Goal: Task Accomplishment & Management: Manage account settings

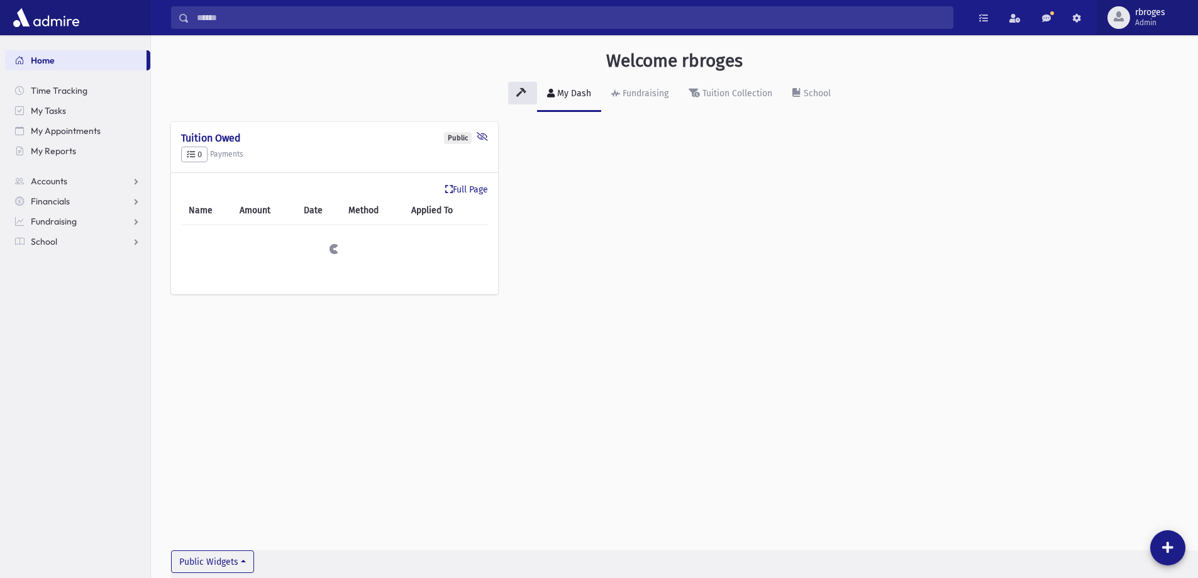
click at [1157, 16] on span "rbroges" at bounding box center [1150, 13] width 30 height 10
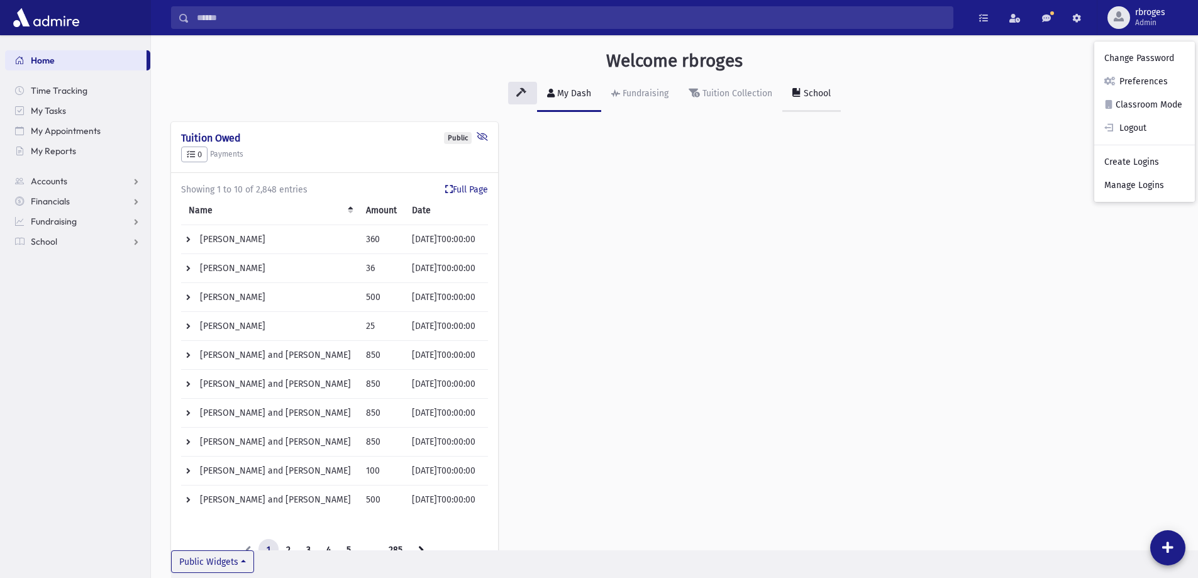
click at [817, 94] on div "School" at bounding box center [816, 93] width 30 height 11
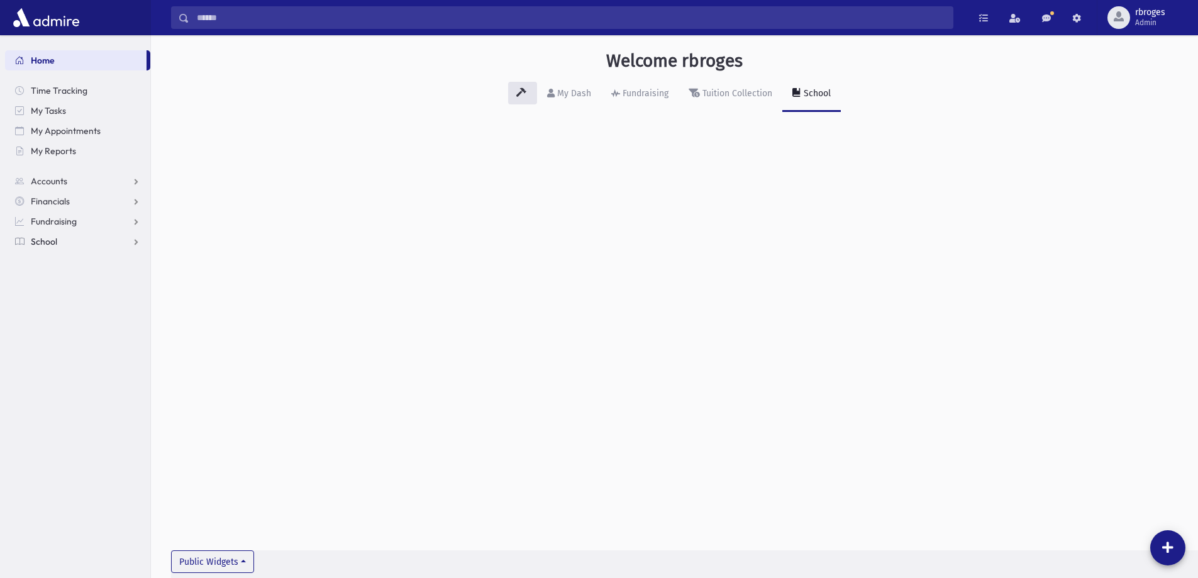
click at [54, 246] on span "School" at bounding box center [44, 241] width 26 height 11
click at [62, 279] on span "Attendance" at bounding box center [61, 281] width 47 height 11
click at [58, 303] on span "Entry" at bounding box center [58, 301] width 21 height 11
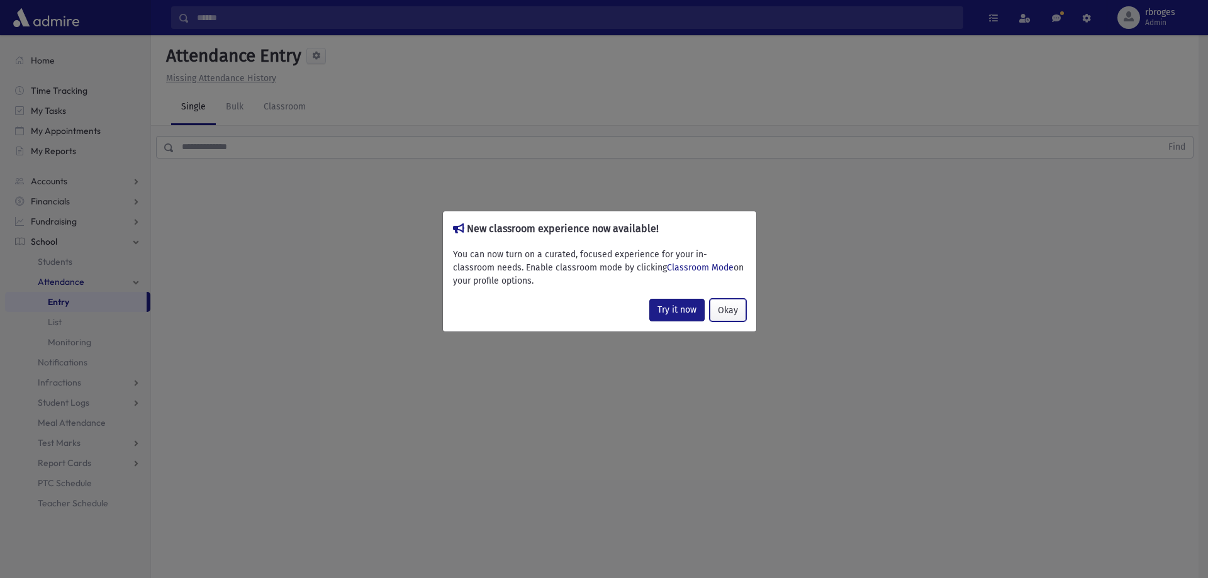
click at [736, 313] on button "Okay" at bounding box center [728, 310] width 36 height 23
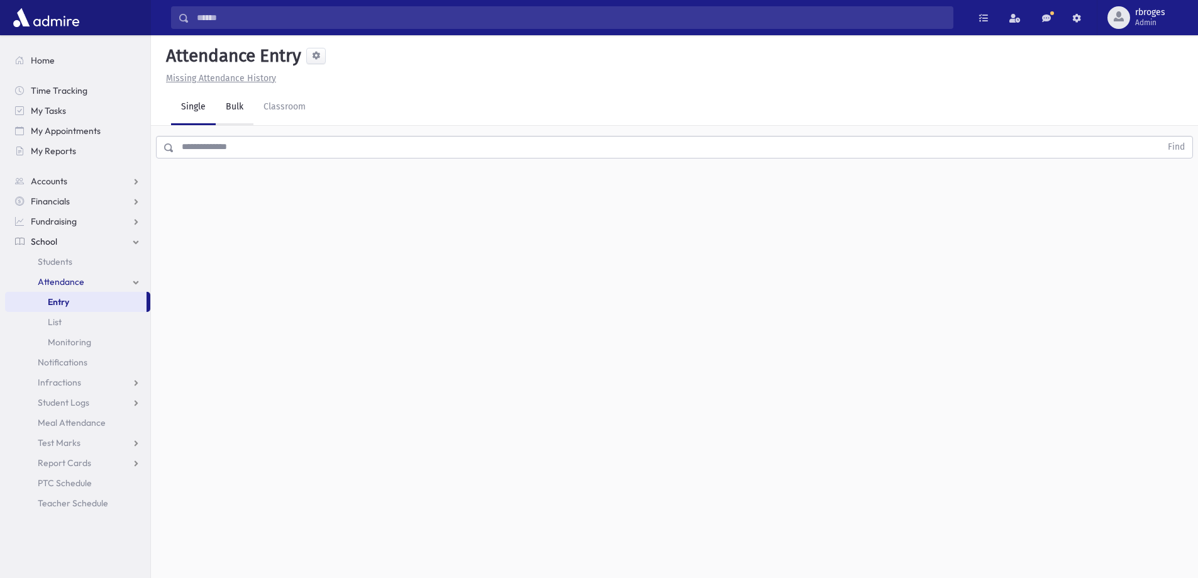
click at [228, 116] on link "Bulk" at bounding box center [235, 107] width 38 height 35
click at [193, 115] on link "Single" at bounding box center [193, 107] width 45 height 35
click at [215, 148] on input "text" at bounding box center [667, 147] width 987 height 23
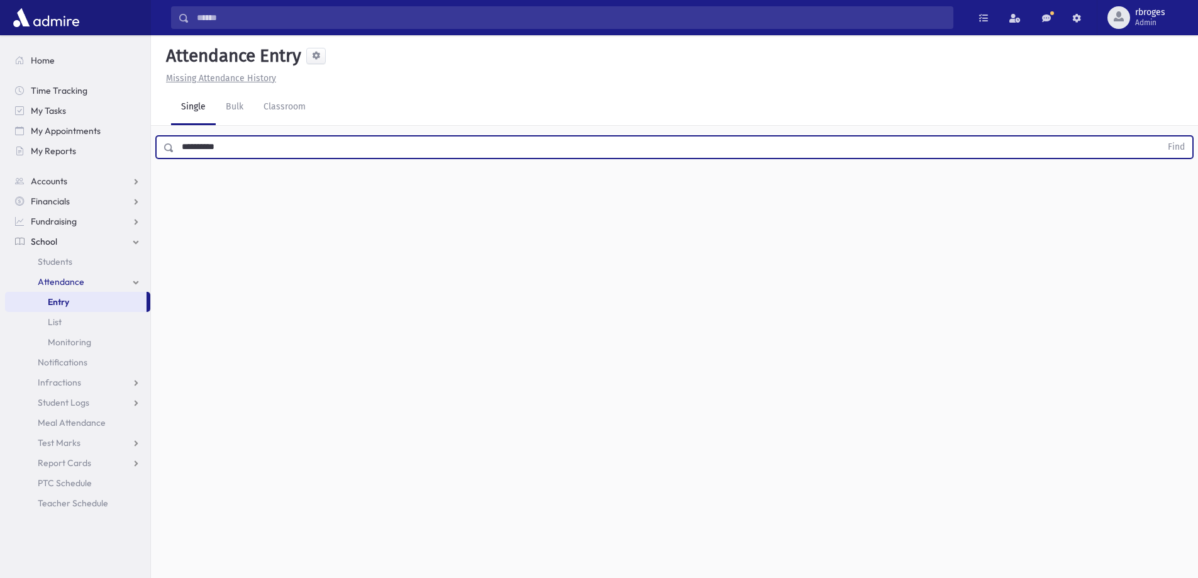
type input "**********"
click at [1161, 137] on button "Find" at bounding box center [1177, 147] width 32 height 21
click at [316, 58] on span at bounding box center [316, 56] width 8 height 8
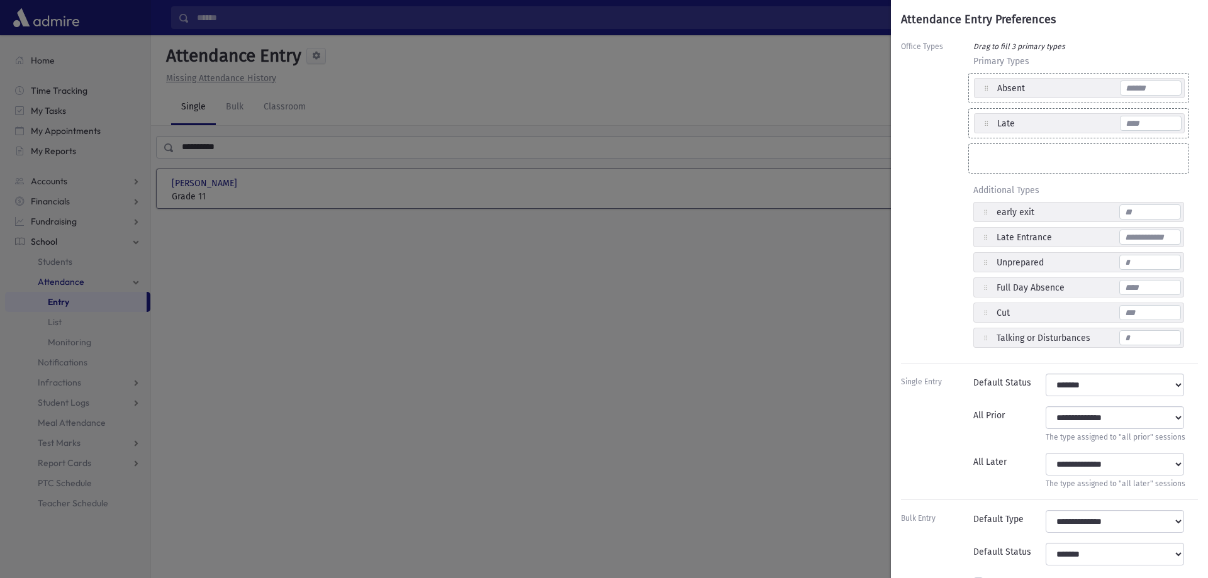
click at [842, 91] on div "Attendance Entry Preferences Office Types Drag to fill 3 primary types Primary …" at bounding box center [604, 289] width 1208 height 578
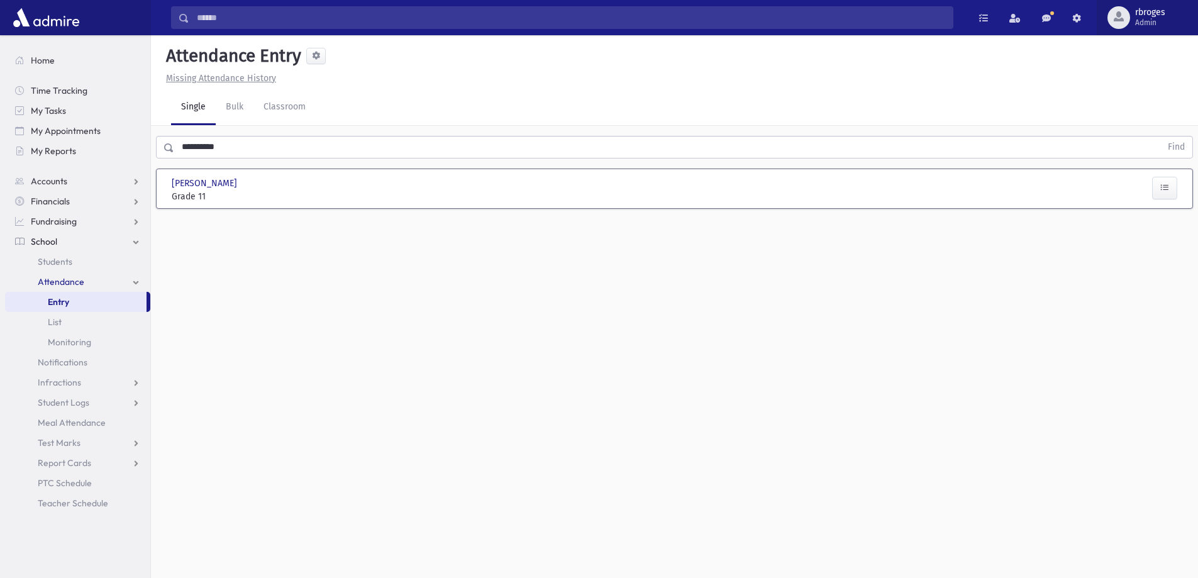
click at [1149, 18] on span "Admin" at bounding box center [1150, 23] width 30 height 10
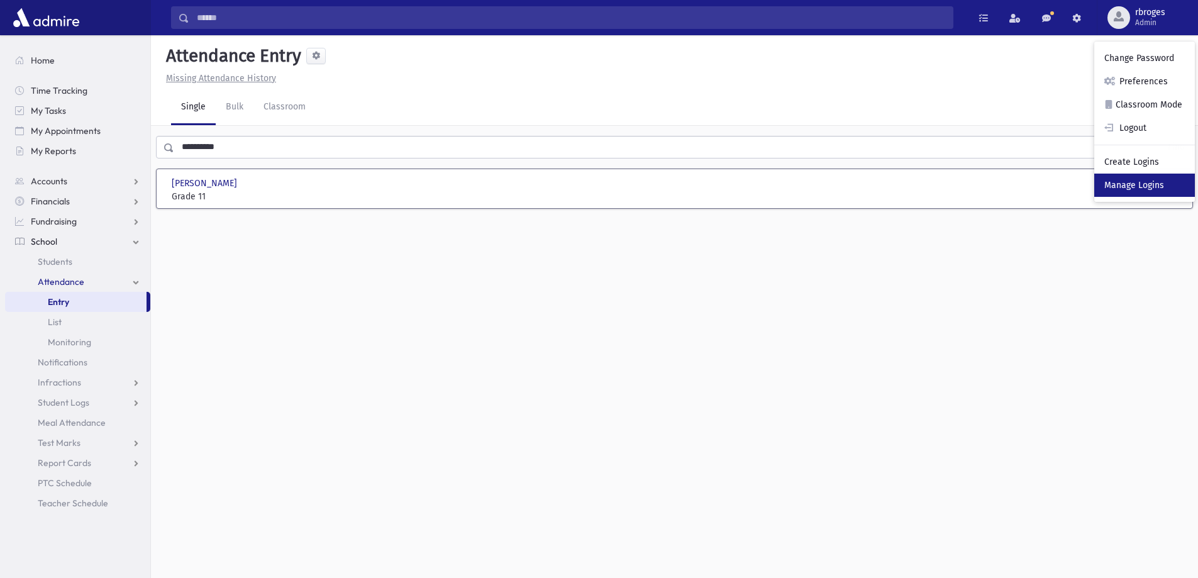
click at [1134, 187] on link "Manage Logins" at bounding box center [1145, 185] width 101 height 23
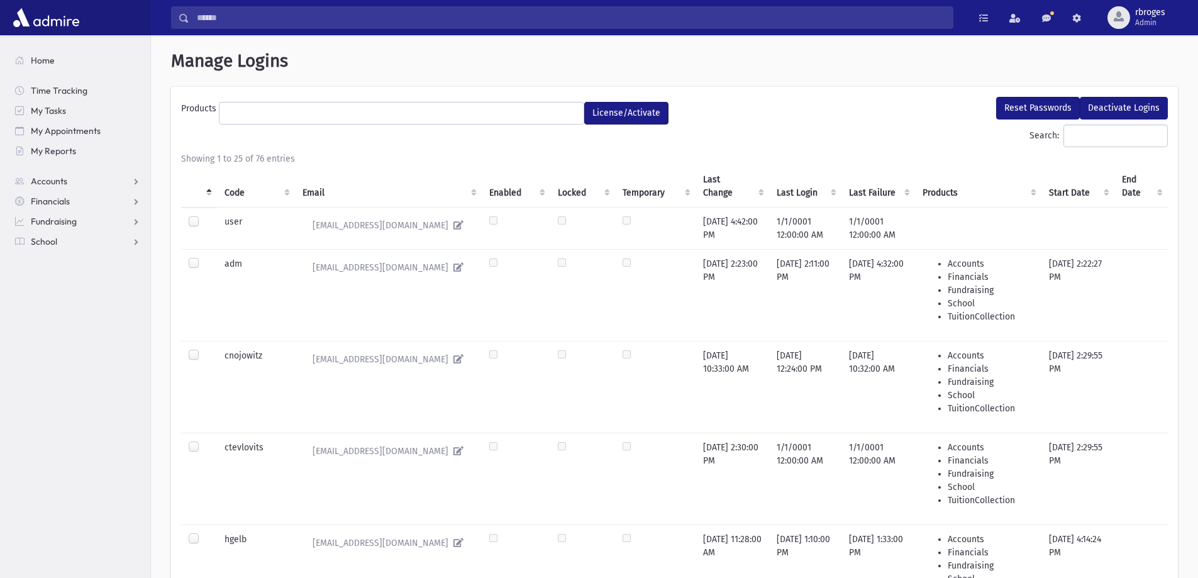
select select
click at [237, 189] on th "Code" at bounding box center [256, 186] width 79 height 42
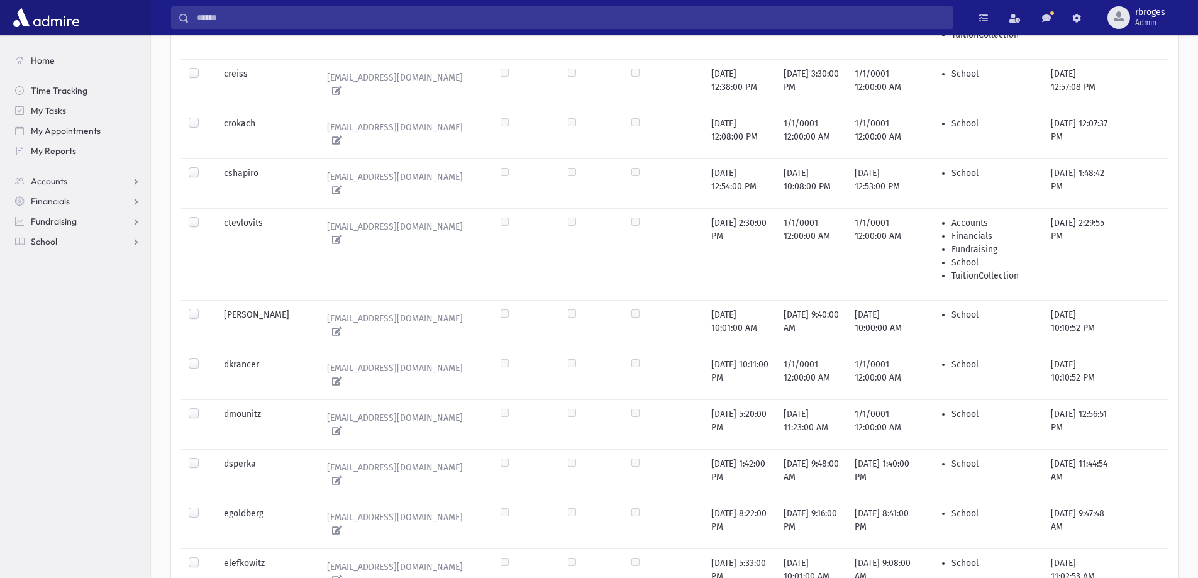
scroll to position [946, 0]
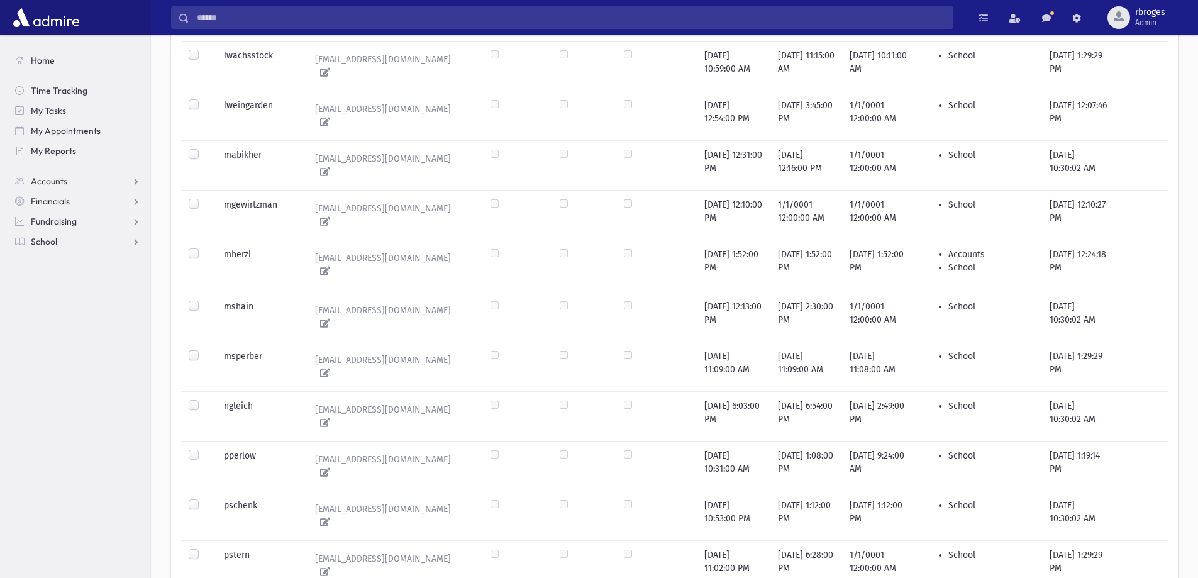
scroll to position [906, 0]
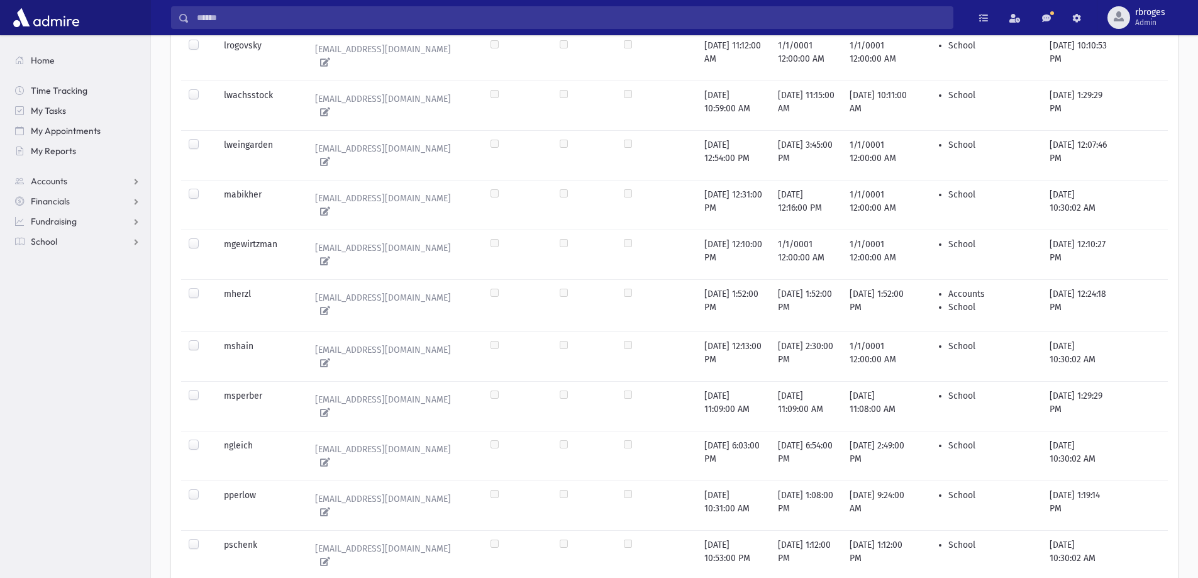
click at [959, 301] on li "School" at bounding box center [992, 307] width 86 height 13
drag, startPoint x: 959, startPoint y: 187, endPoint x: 888, endPoint y: 189, distance: 70.5
click at [888, 279] on td "8/28/2025 1:52:00 PM" at bounding box center [878, 305] width 73 height 52
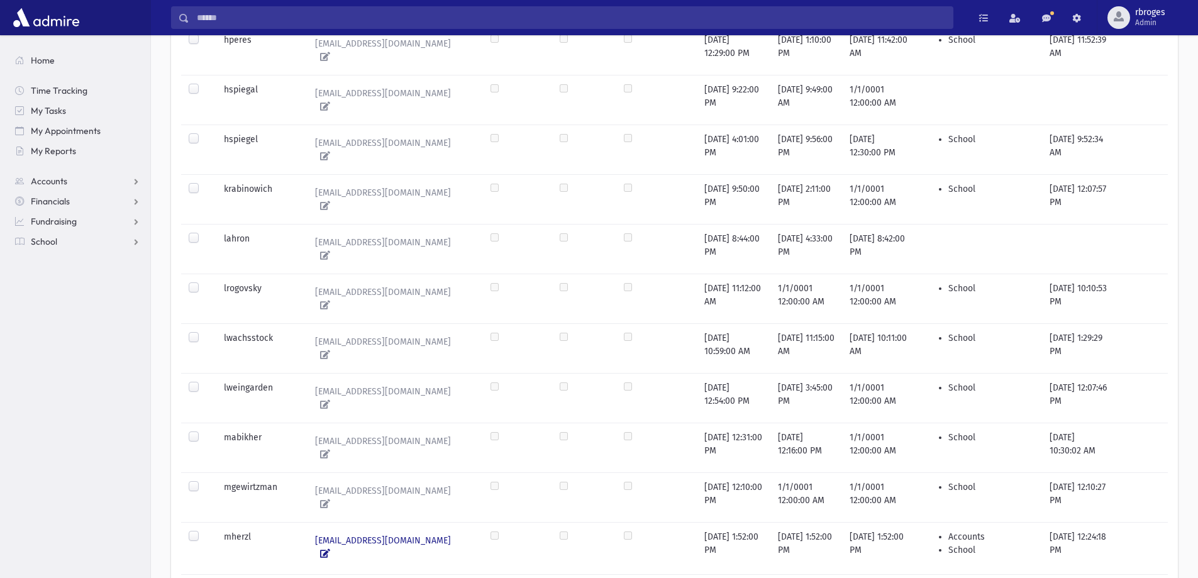
scroll to position [718, 0]
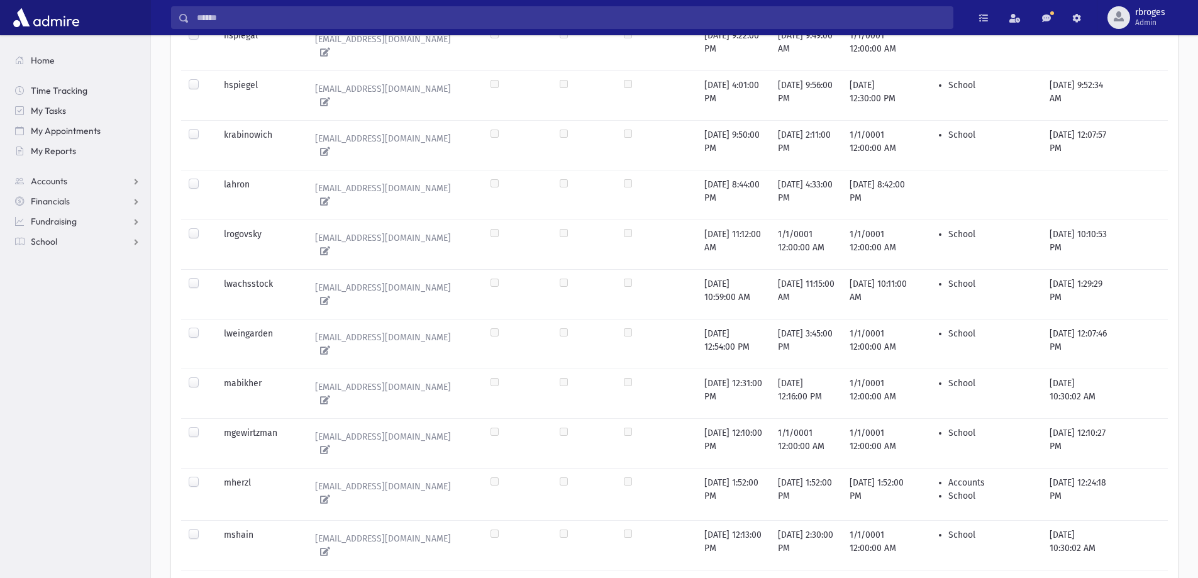
click at [204, 476] on label at bounding box center [204, 476] width 0 height 0
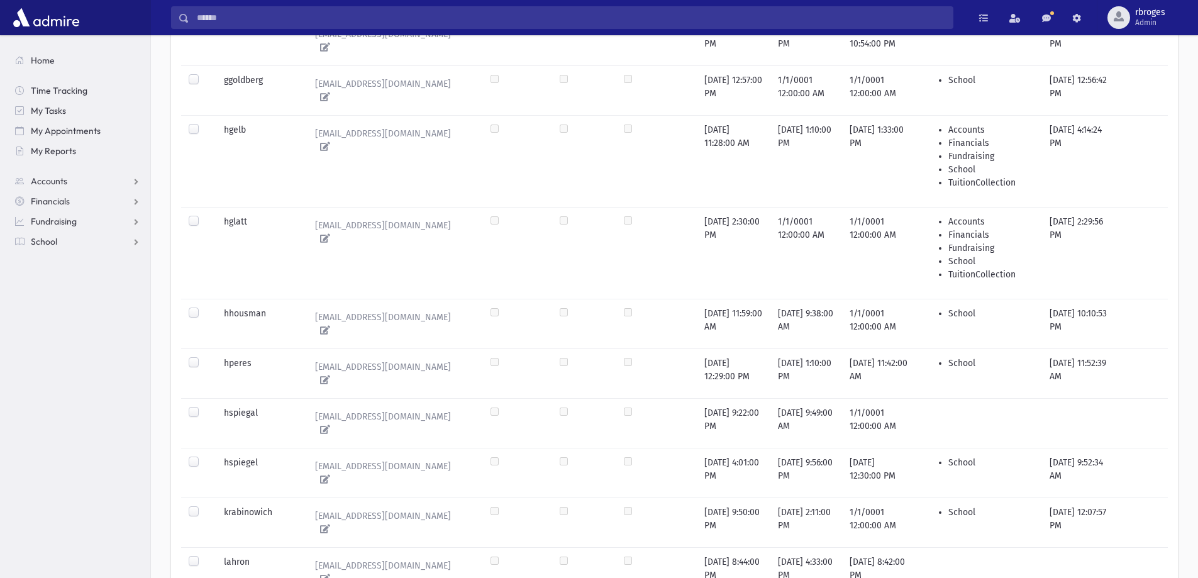
scroll to position [0, 0]
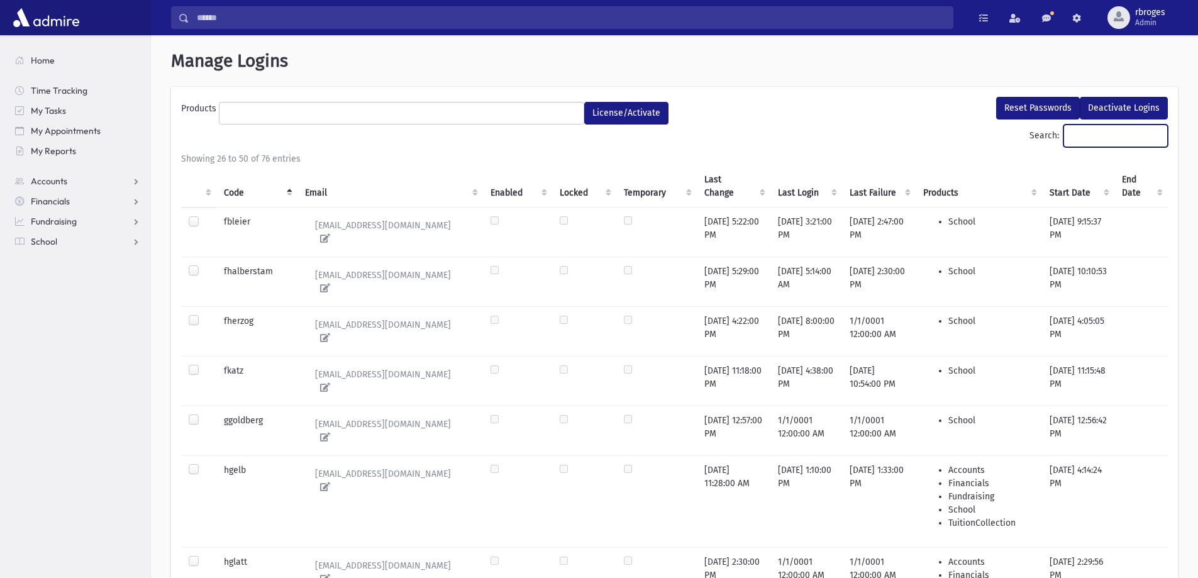
click at [1098, 140] on input "Search:" at bounding box center [1116, 136] width 104 height 23
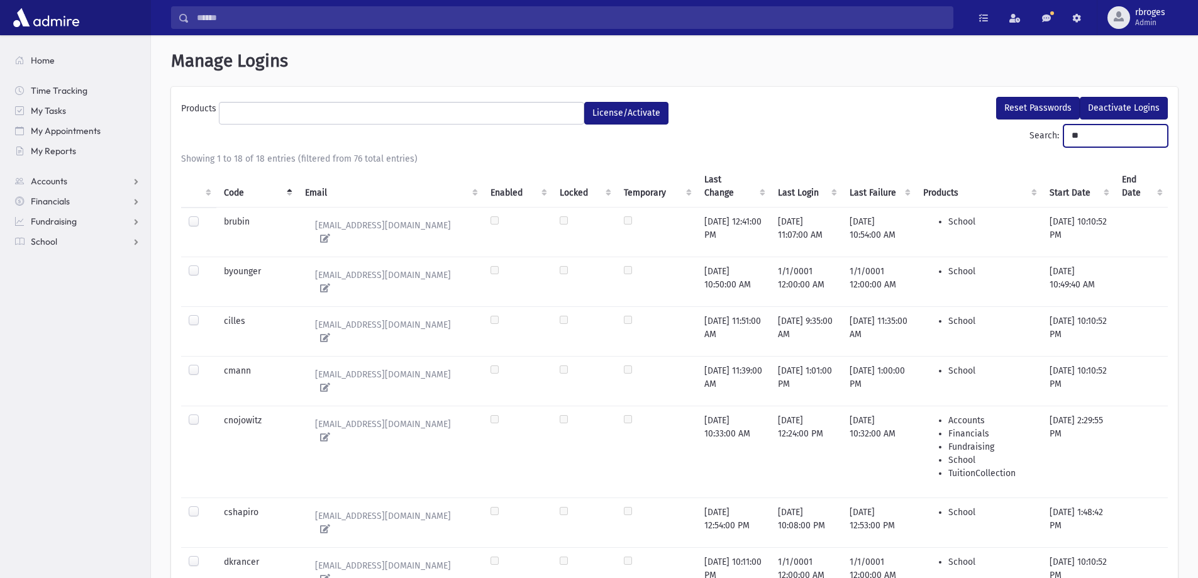
type input "*"
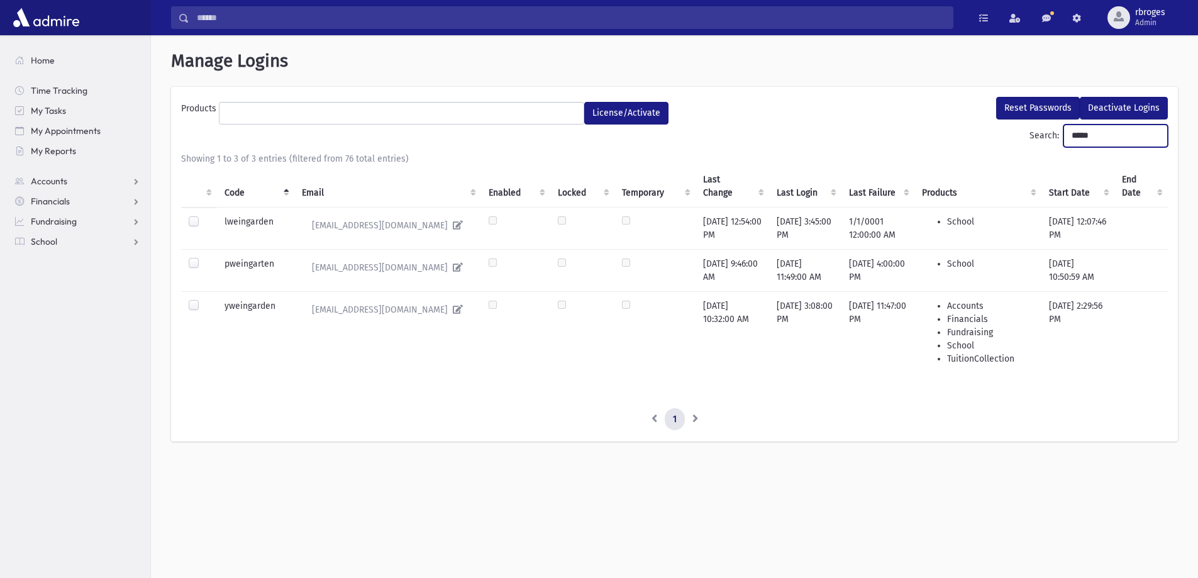
drag, startPoint x: 1113, startPoint y: 136, endPoint x: 793, endPoint y: 93, distance: 323.0
click at [796, 94] on div "**********" at bounding box center [674, 264] width 1007 height 355
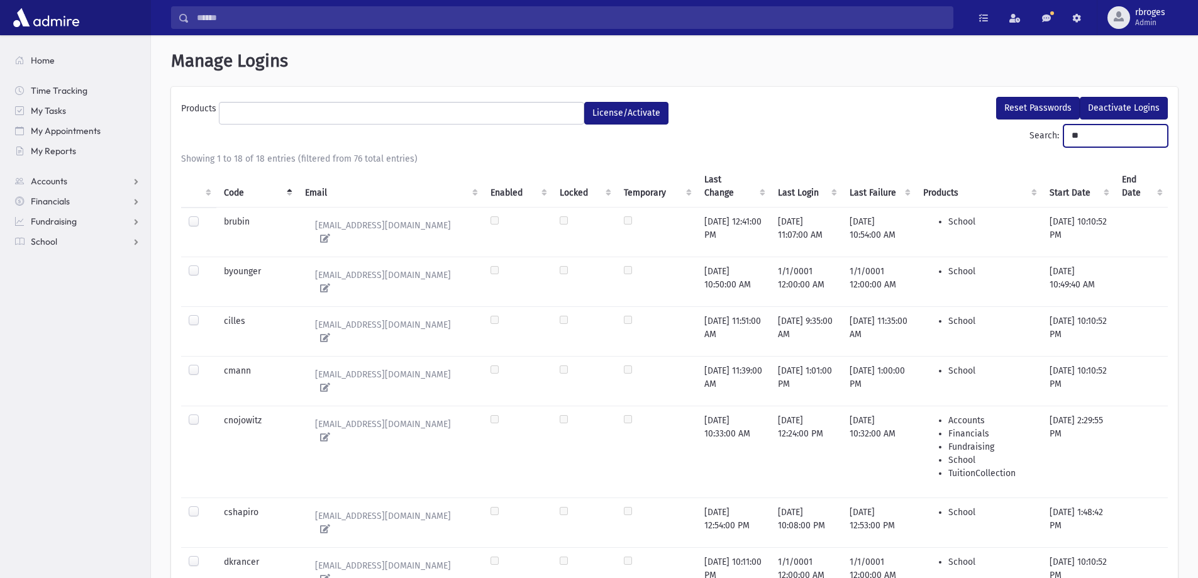
type input "*"
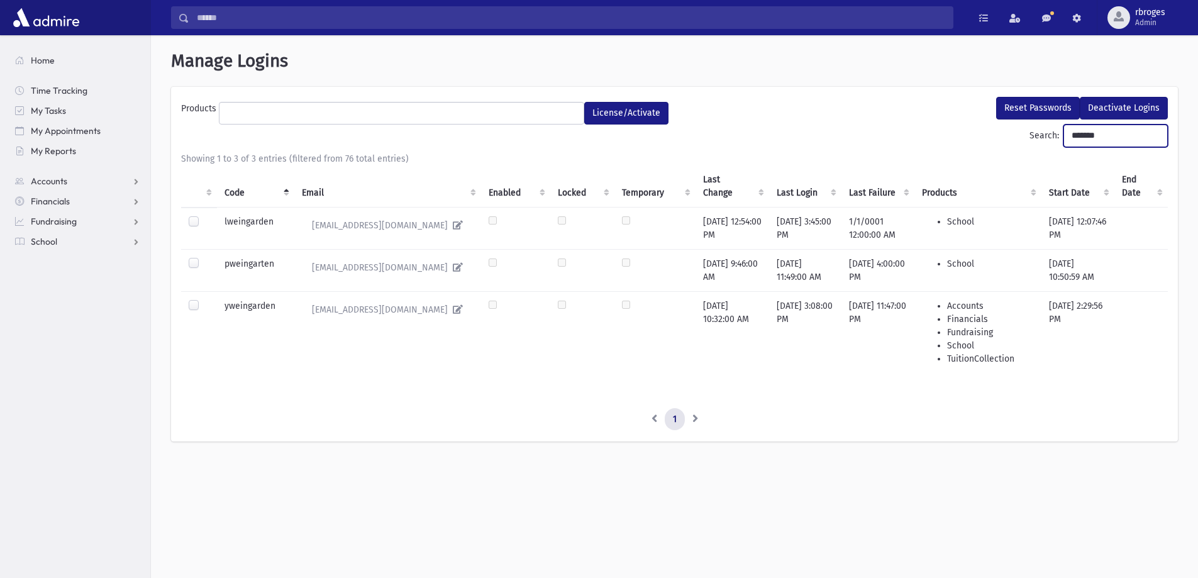
type input "********"
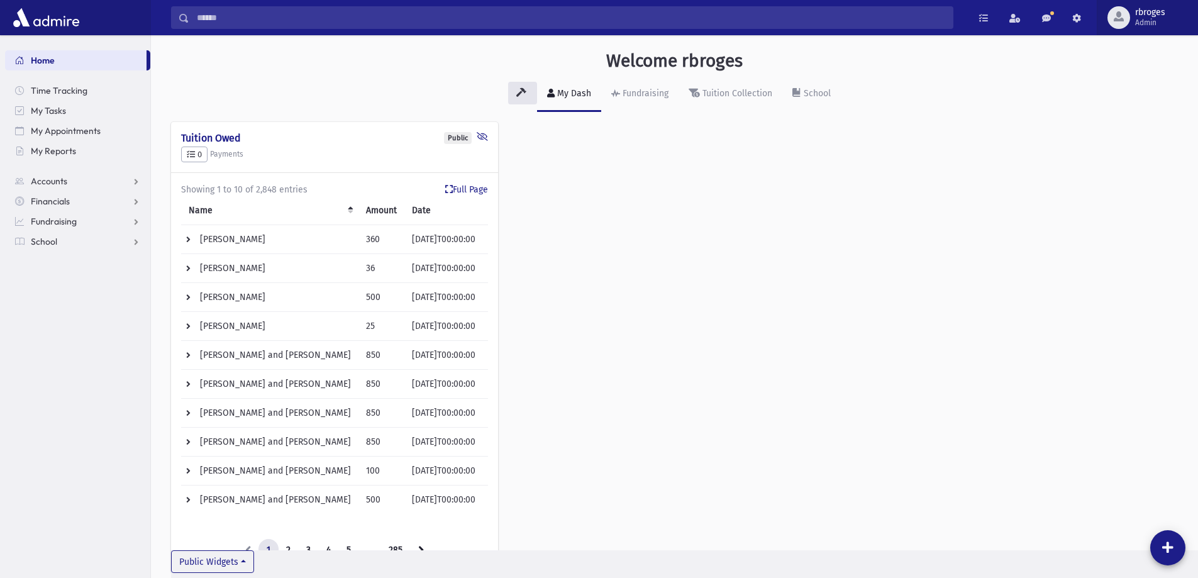
click at [1153, 9] on span "rbroges" at bounding box center [1150, 13] width 30 height 10
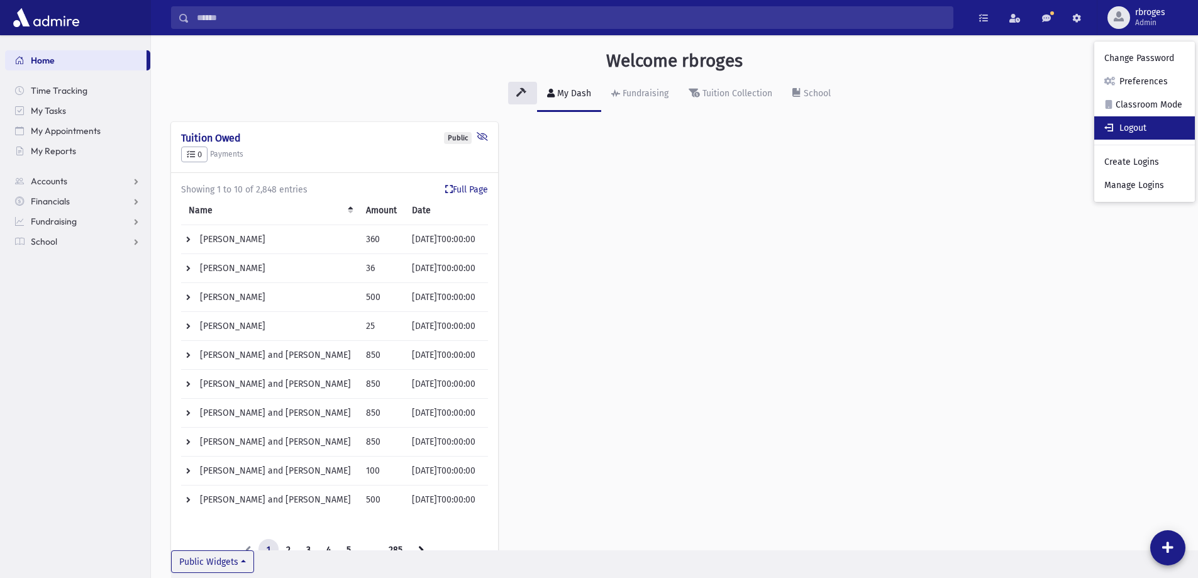
click at [1147, 126] on link "Logout" at bounding box center [1145, 127] width 101 height 23
